Goal: Check status

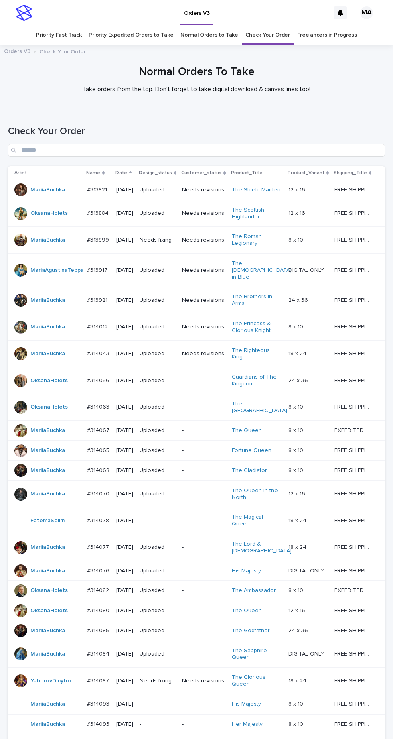
scroll to position [169, 0]
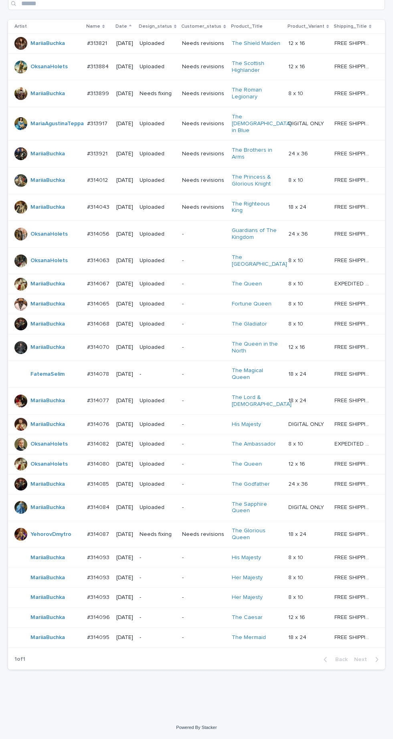
click at [188, 621] on p "-" at bounding box center [203, 617] width 43 height 7
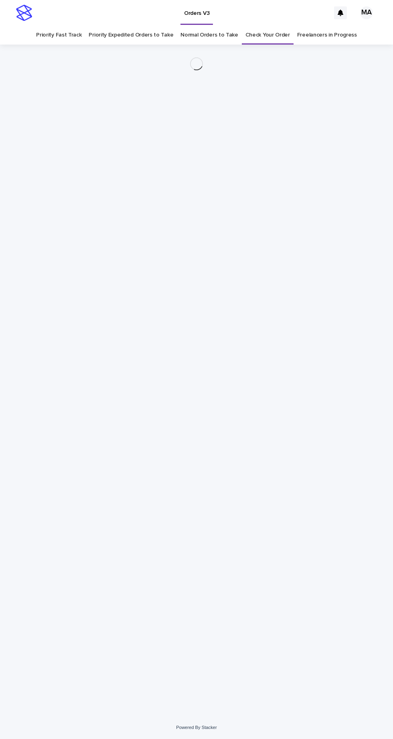
scroll to position [25, 0]
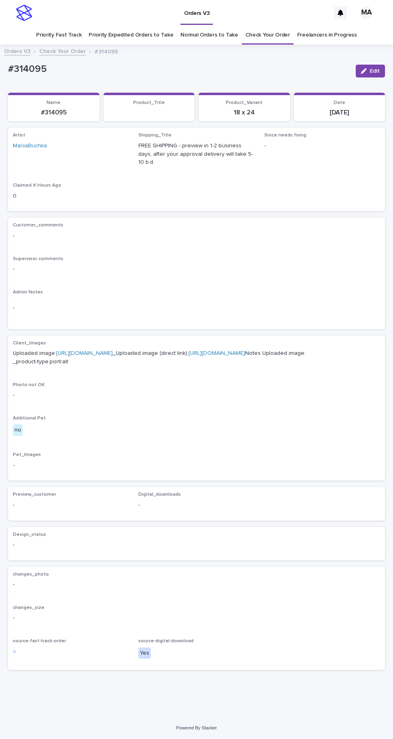
scroll to position [25, 0]
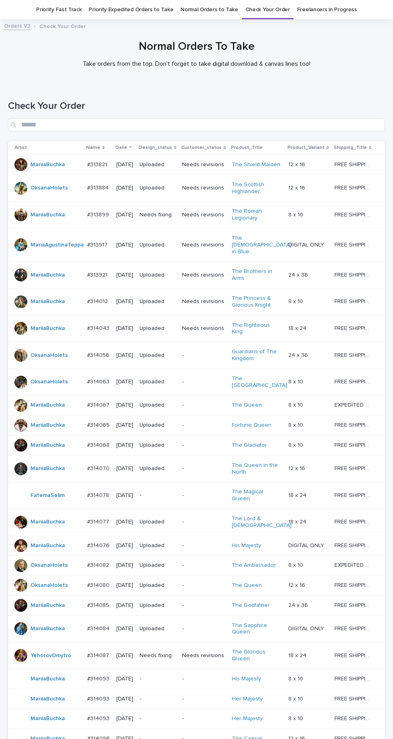
scroll to position [169, 0]
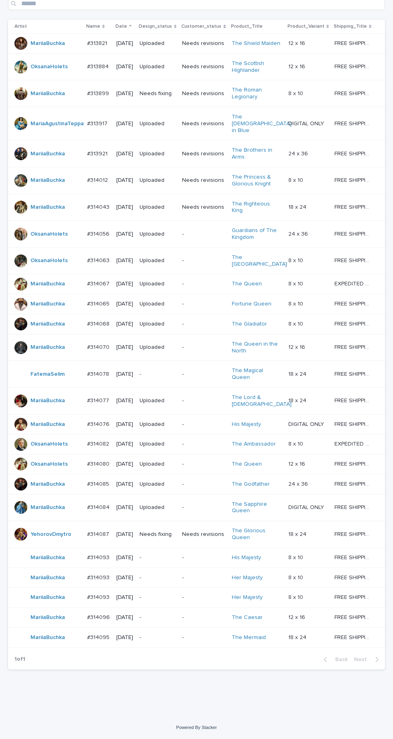
click at [188, 581] on p "-" at bounding box center [203, 578] width 43 height 7
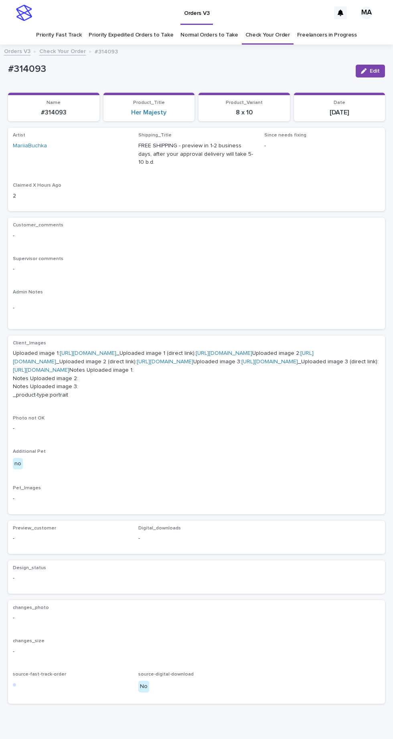
scroll to position [80, 0]
